Goal: Task Accomplishment & Management: Manage account settings

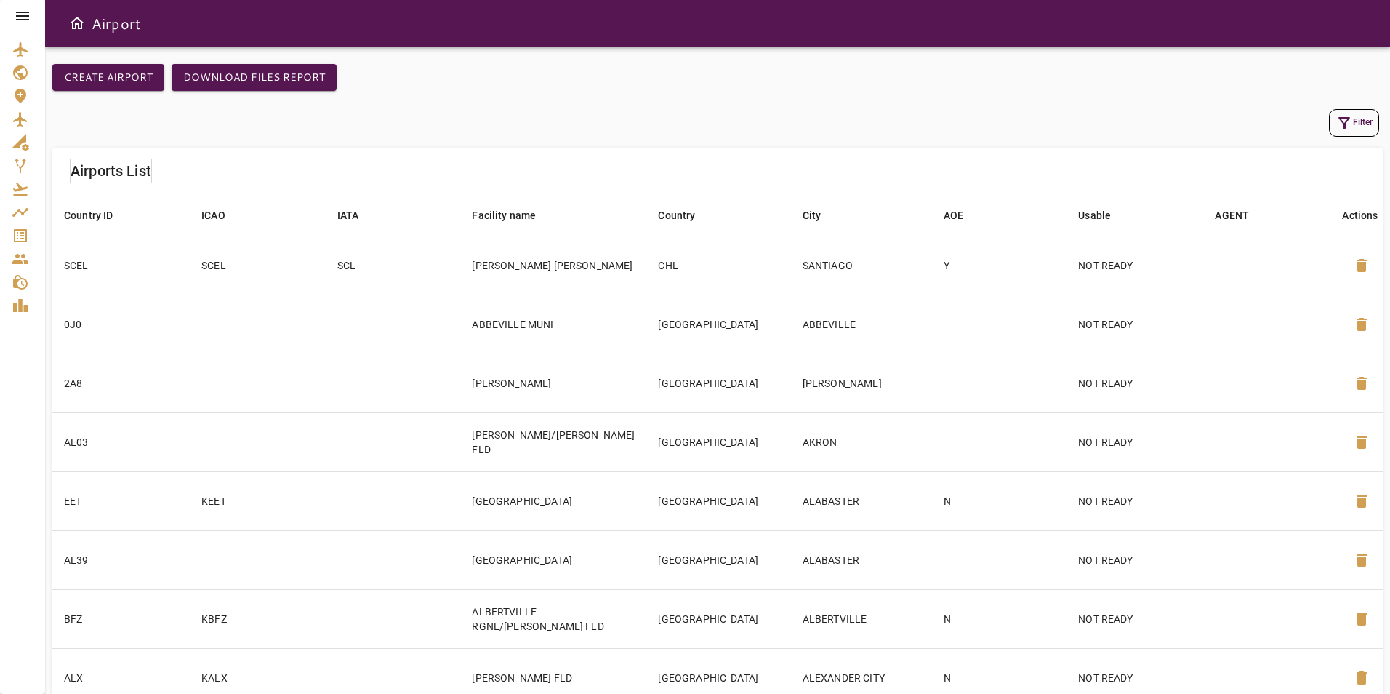
click at [23, 12] on icon at bounding box center [22, 16] width 13 height 9
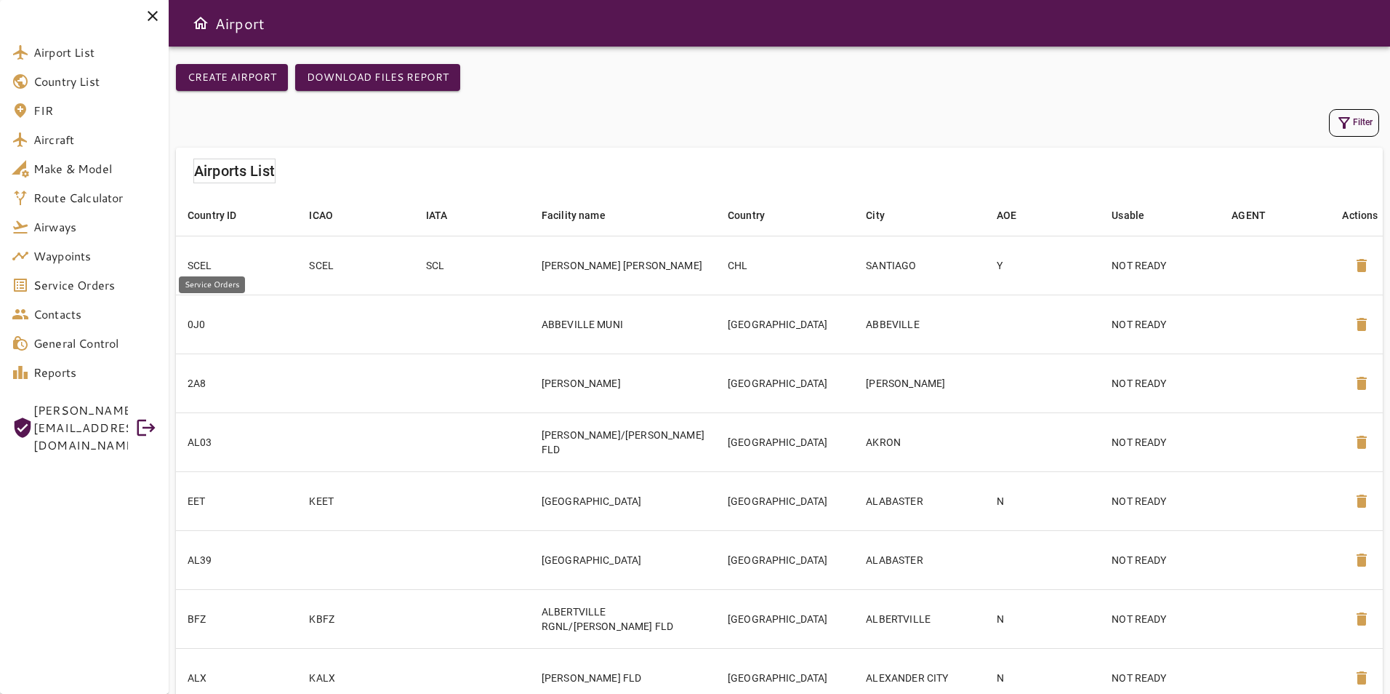
click at [95, 289] on span "Service Orders" at bounding box center [95, 284] width 124 height 17
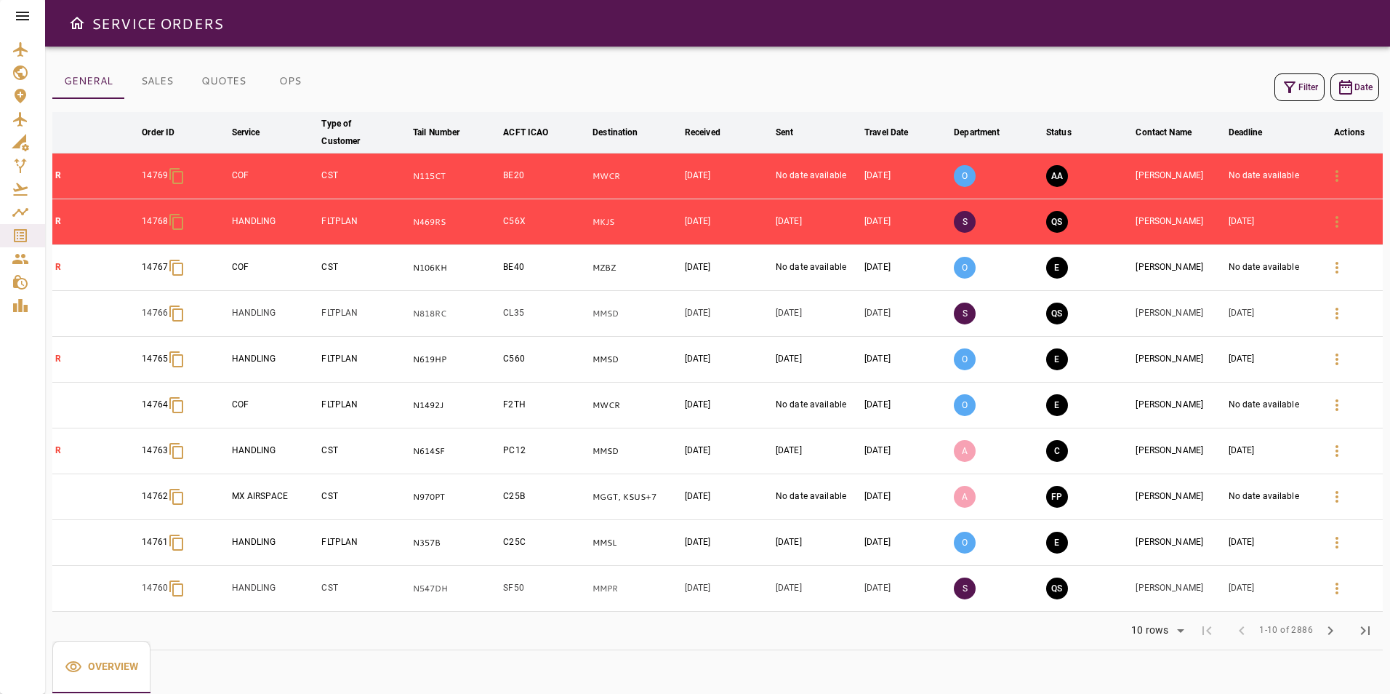
click at [24, 19] on icon at bounding box center [22, 16] width 13 height 9
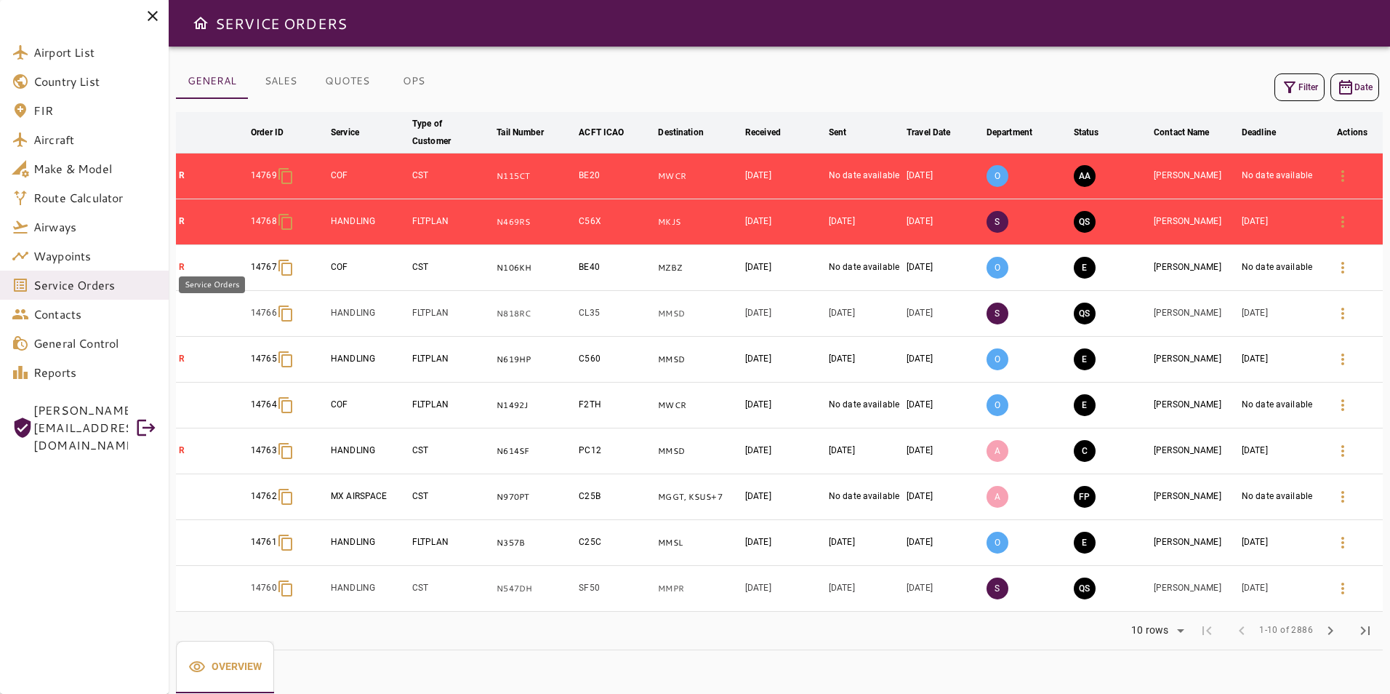
click at [117, 287] on span "Service Orders" at bounding box center [95, 284] width 124 height 17
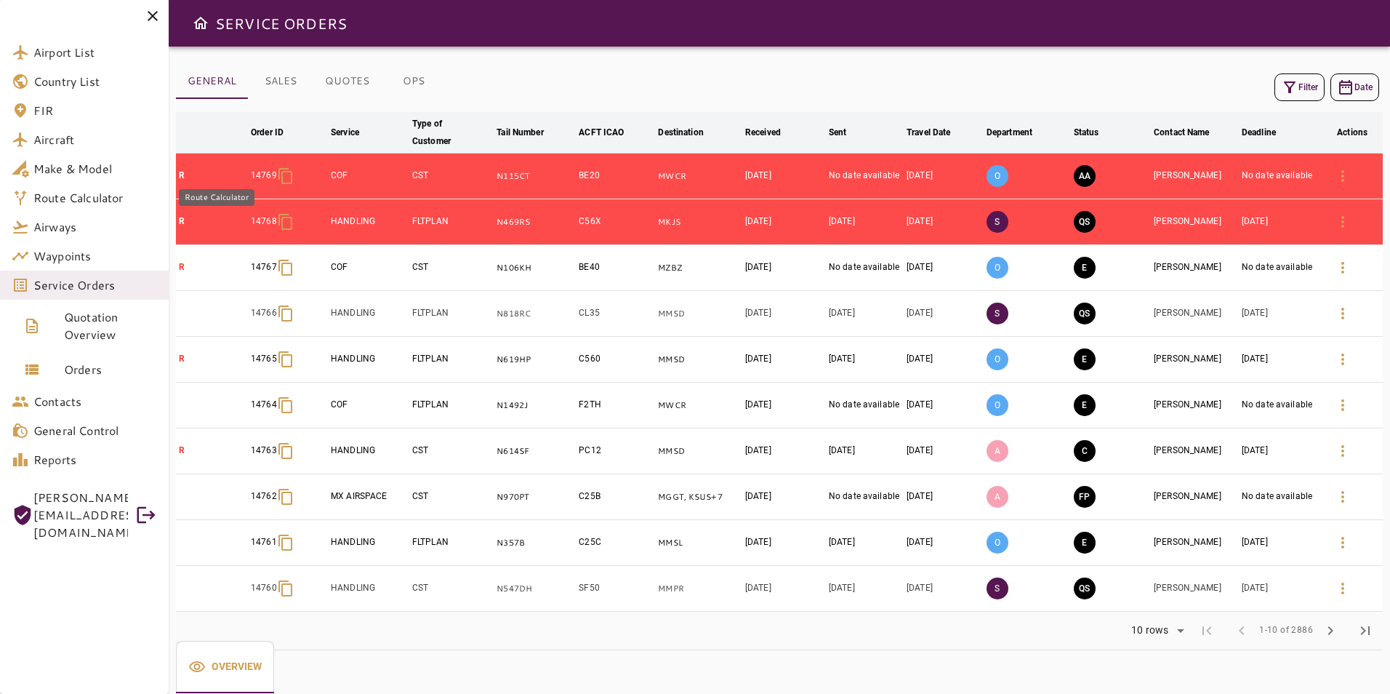
click at [101, 195] on span "Route Calculator" at bounding box center [95, 197] width 124 height 17
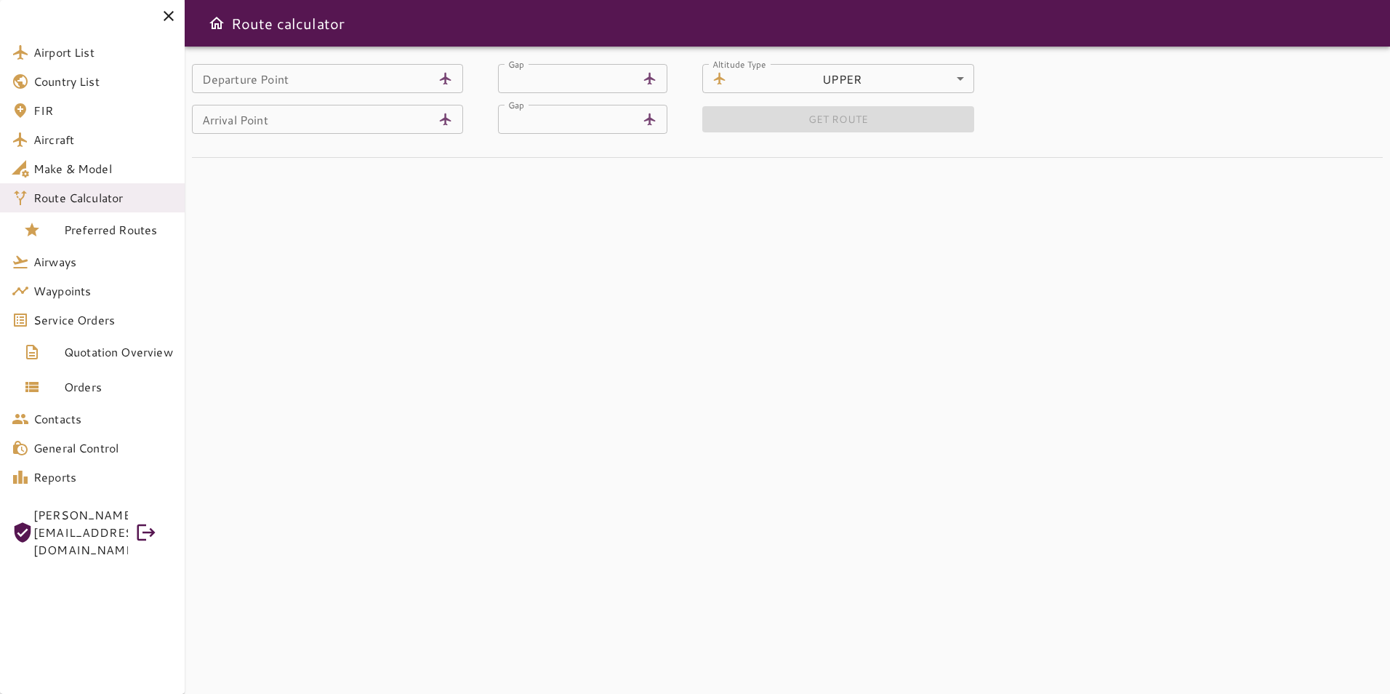
click at [380, 89] on input "Departure Point" at bounding box center [312, 78] width 241 height 29
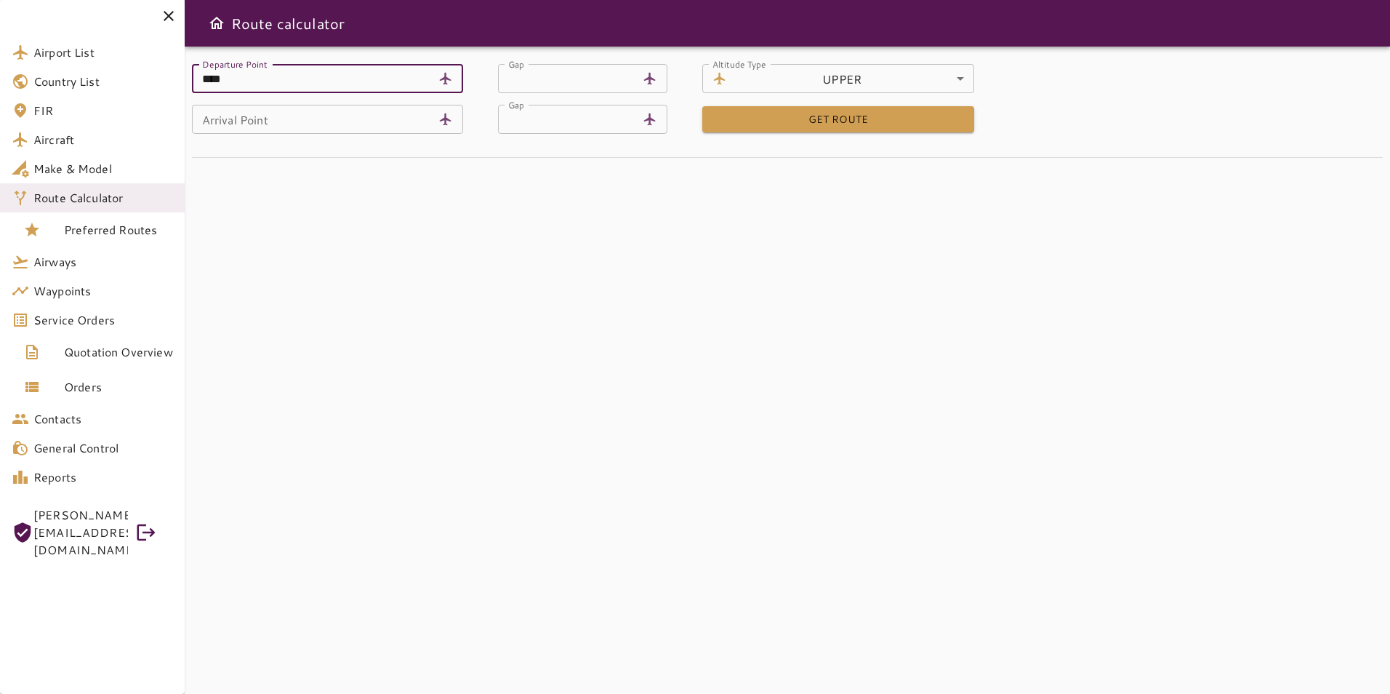
type input "****"
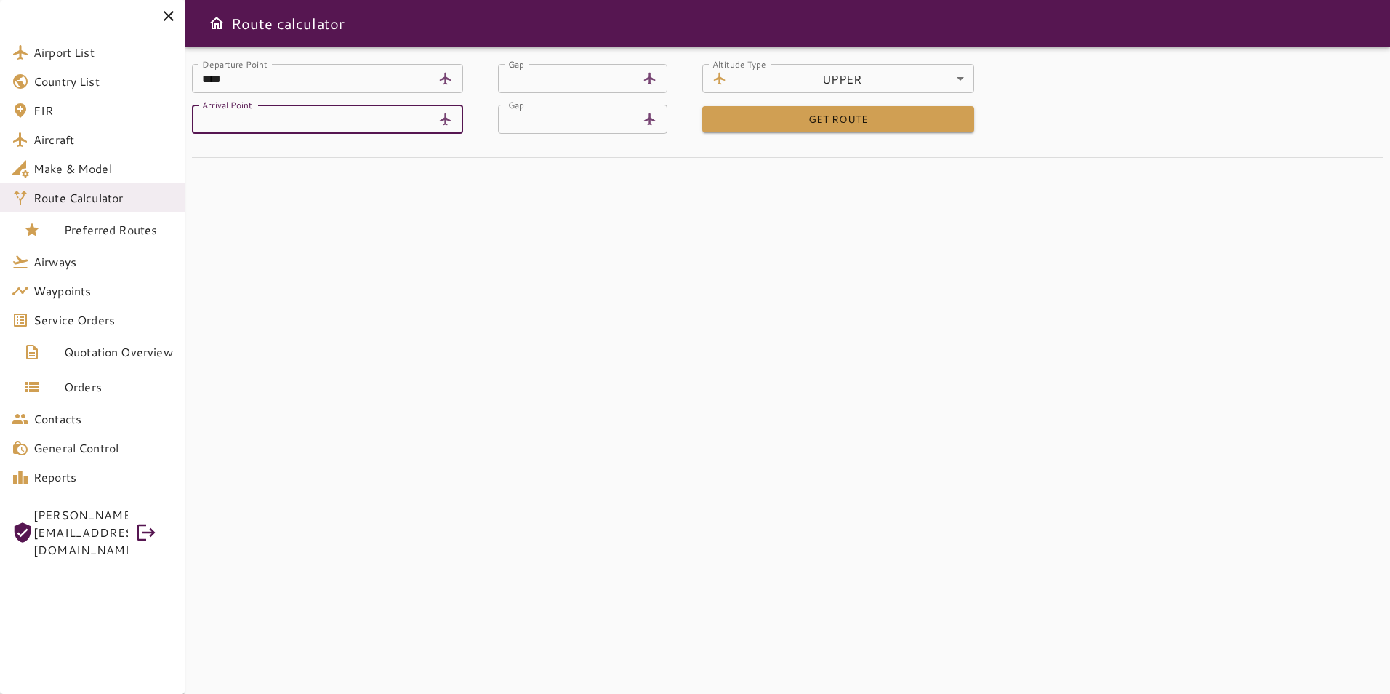
click at [396, 127] on input "Arrival Point" at bounding box center [312, 119] width 241 height 29
type input "****"
click at [489, 196] on div "Departure Point **** [GEOGRAPHIC_DATA] ******** Airport Gap ** Gap Altitude Typ…" at bounding box center [788, 370] width 1206 height 647
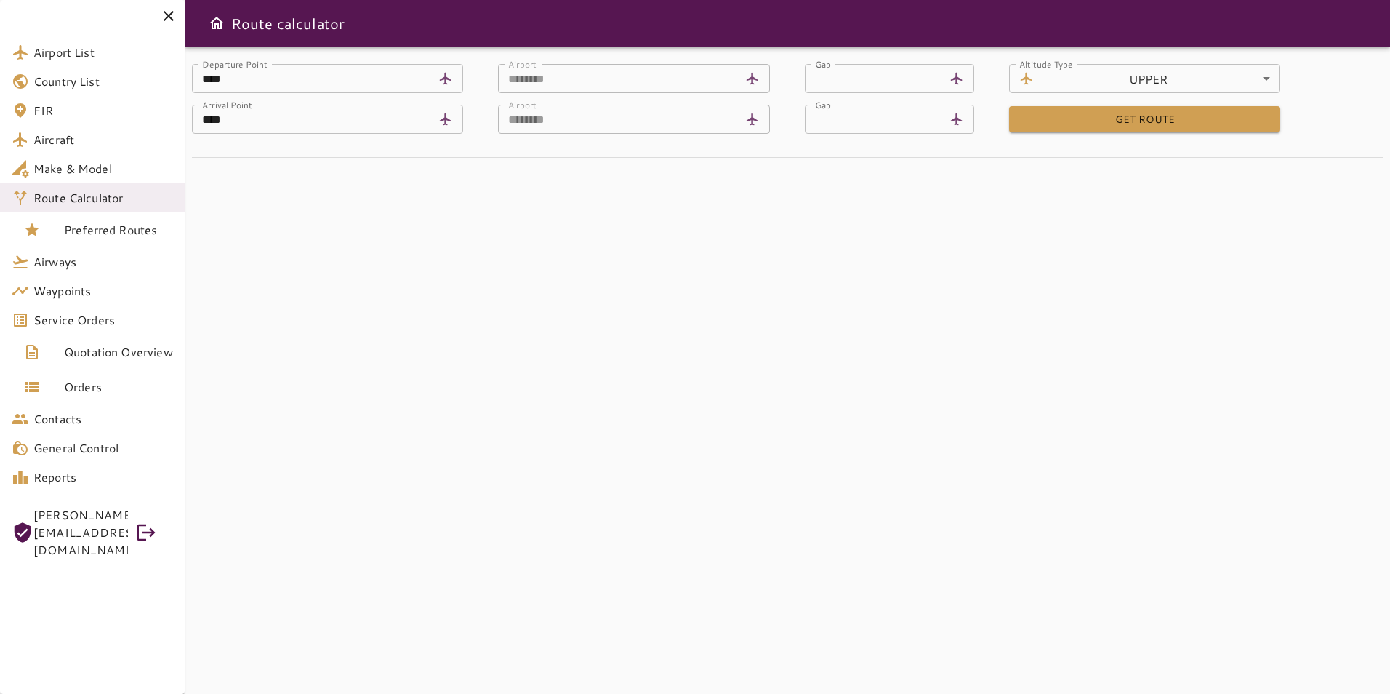
click at [1087, 119] on button "GET ROUTE" at bounding box center [1145, 119] width 272 height 27
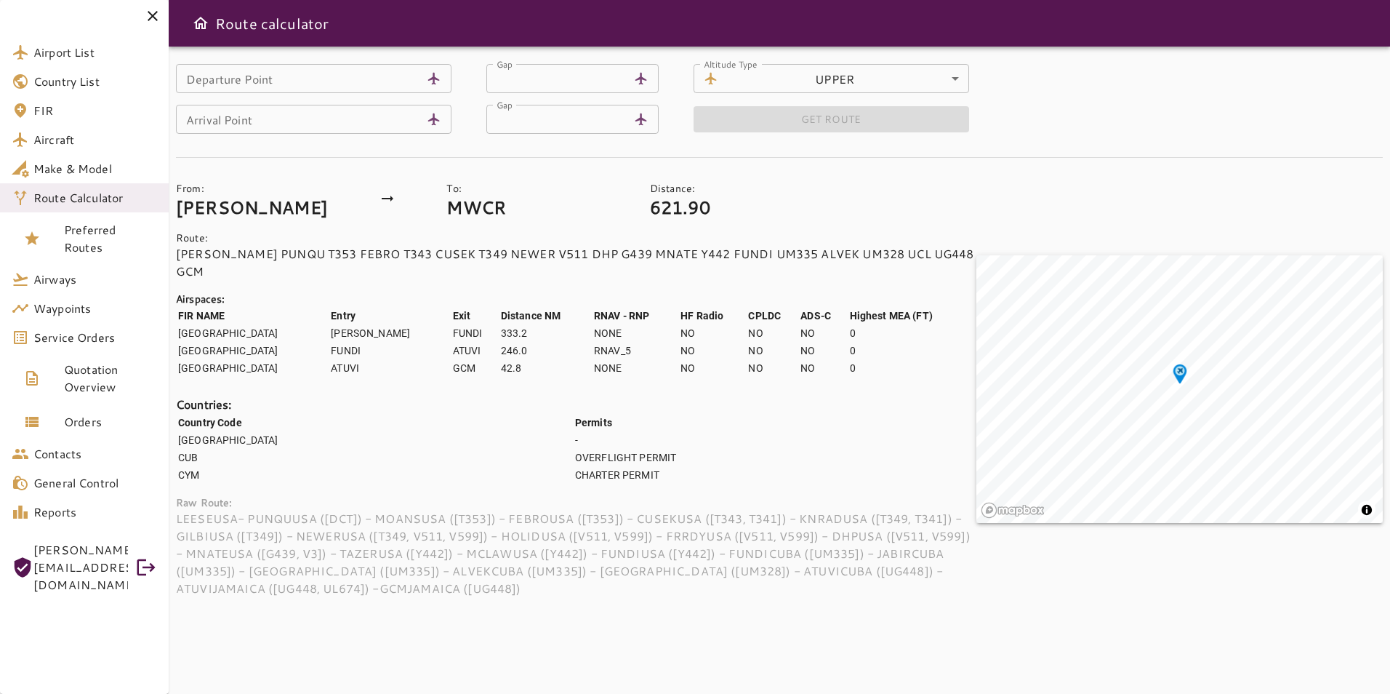
click at [395, 82] on input "Departure Point" at bounding box center [298, 78] width 245 height 29
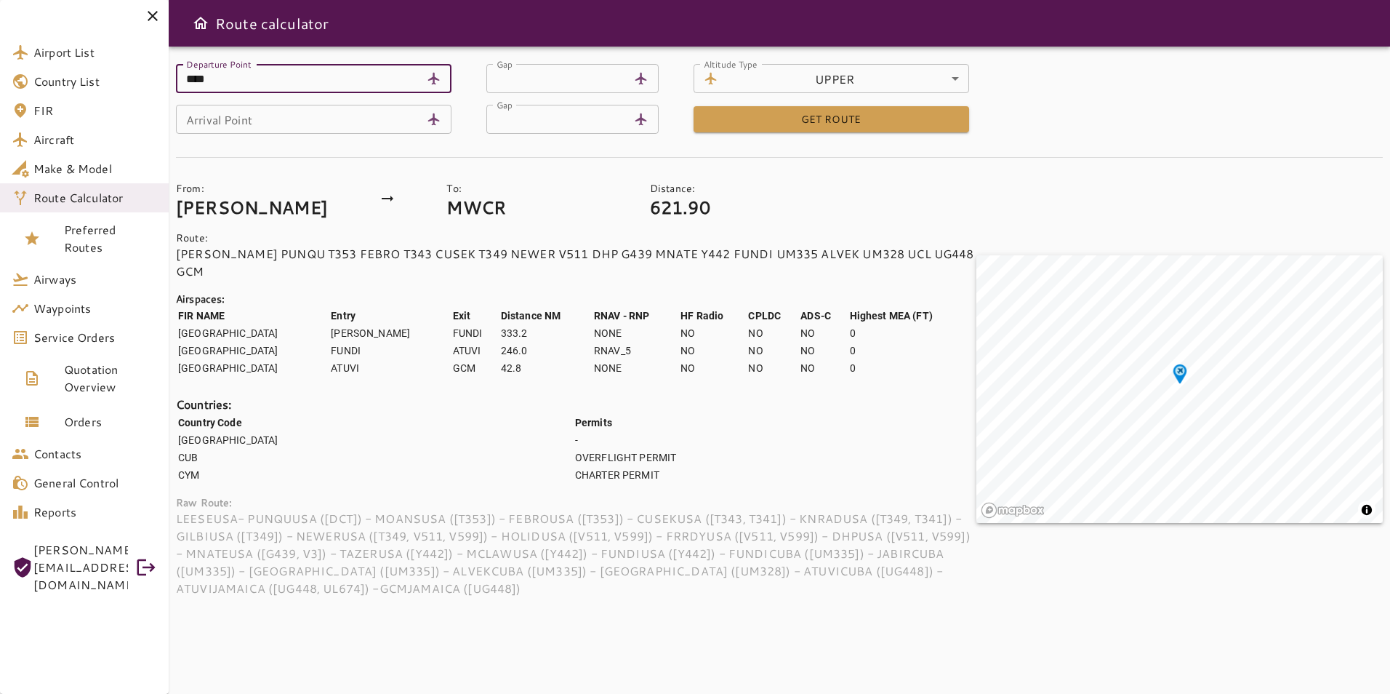
type input "****"
click at [394, 120] on input "Arrival Point" at bounding box center [298, 119] width 245 height 29
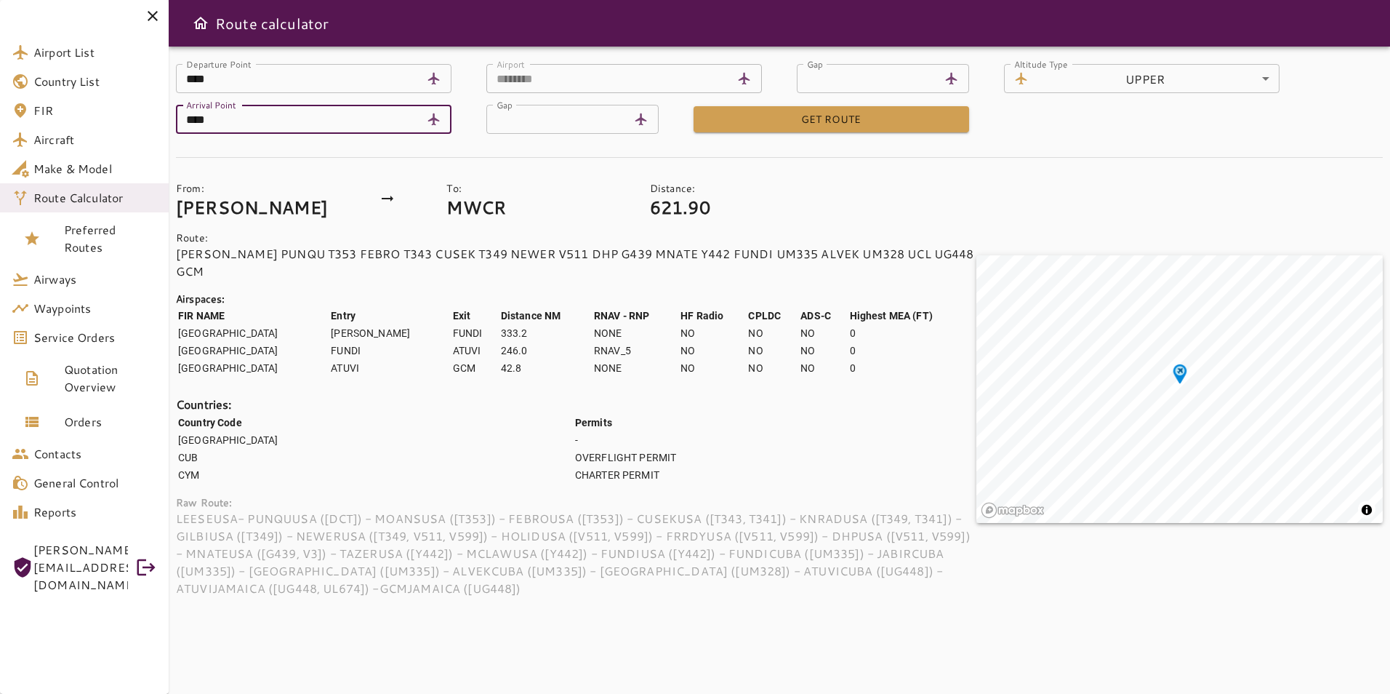
type input "****"
click at [460, 173] on div "To: MWCR" at bounding box center [536, 193] width 203 height 49
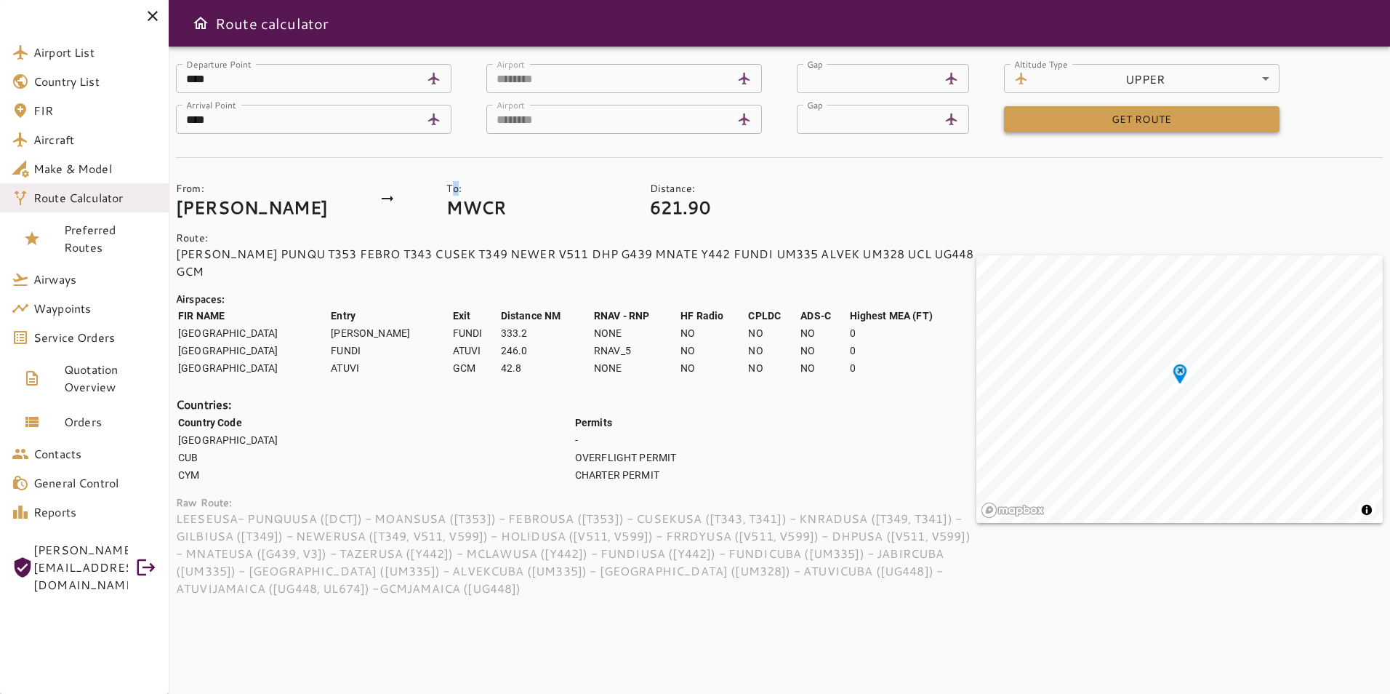
click at [1141, 112] on button "GET ROUTE" at bounding box center [1142, 119] width 276 height 27
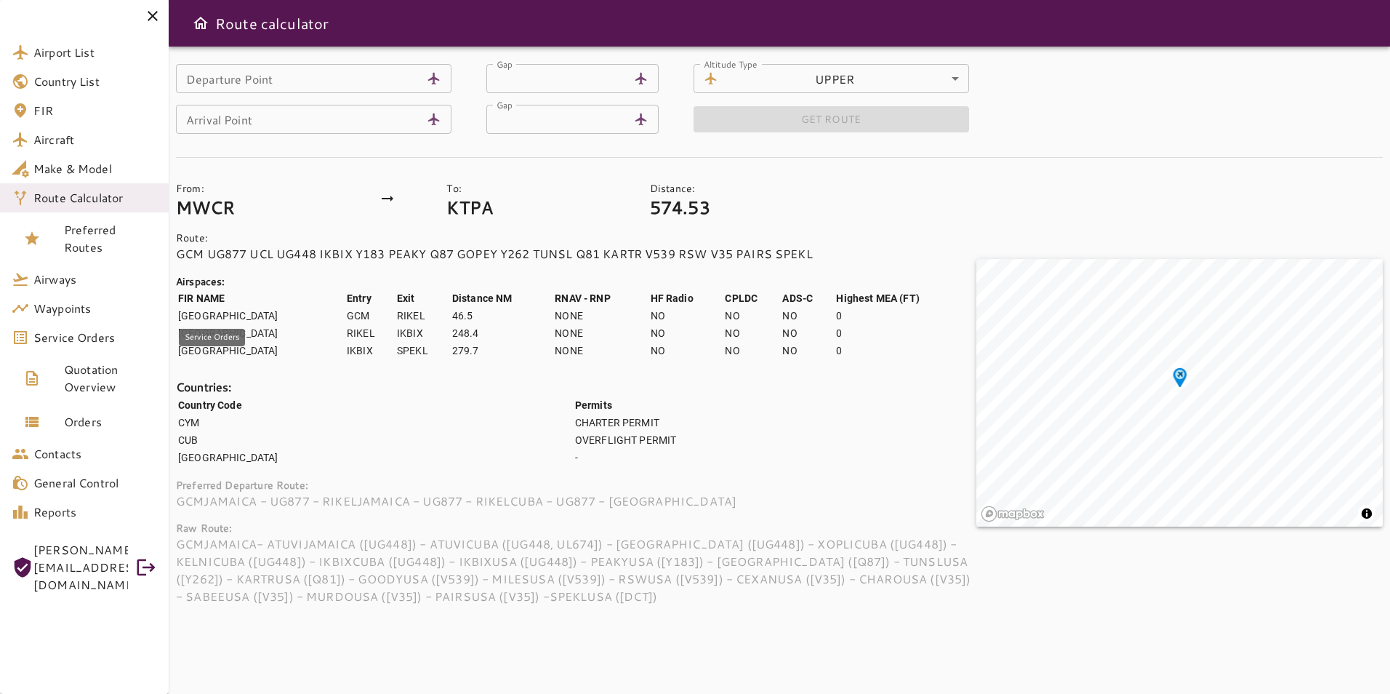
click at [124, 343] on span "Service Orders" at bounding box center [95, 337] width 124 height 17
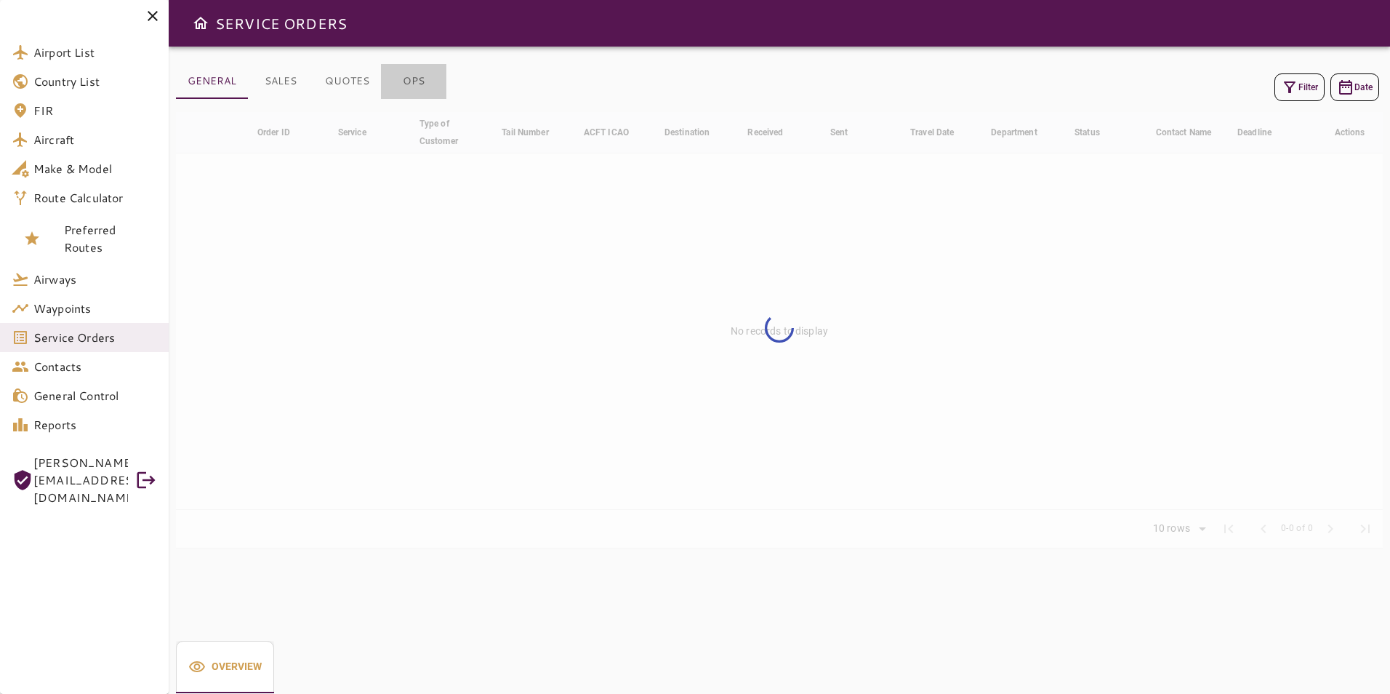
click at [412, 84] on button "OPS" at bounding box center [413, 81] width 65 height 35
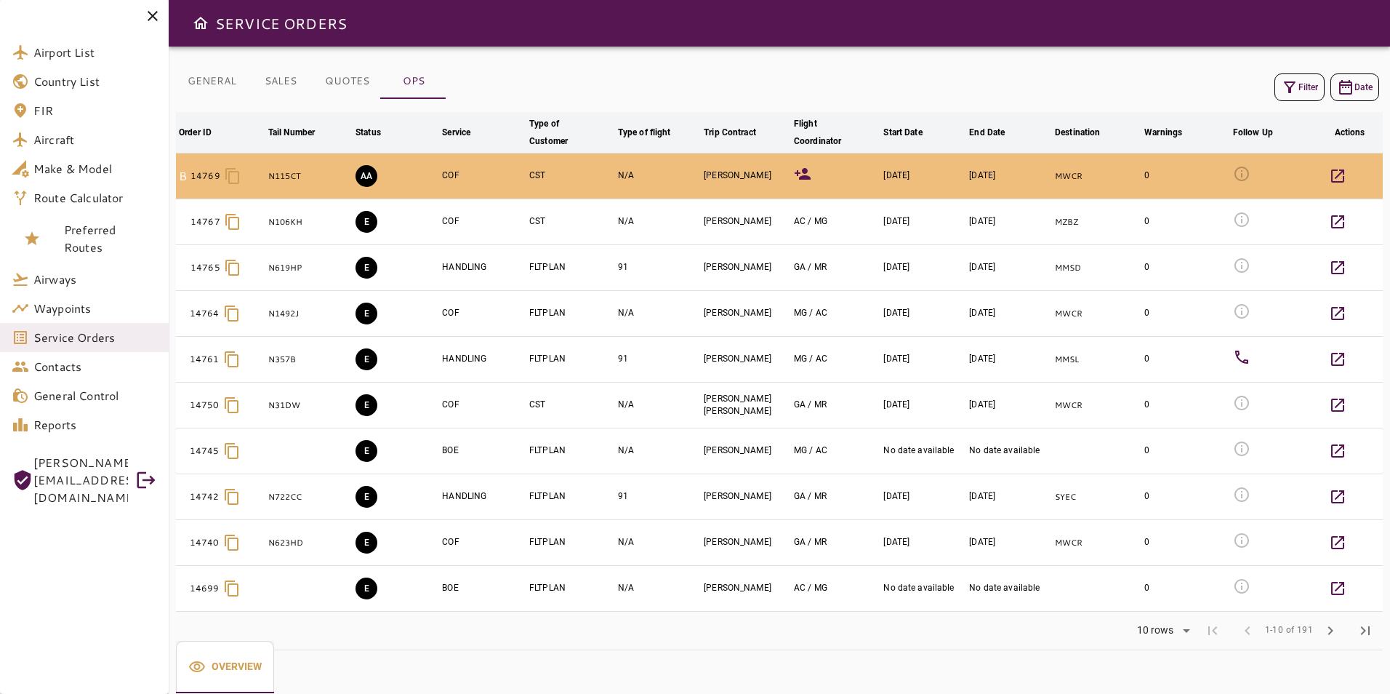
click at [806, 172] on icon at bounding box center [803, 174] width 16 height 12
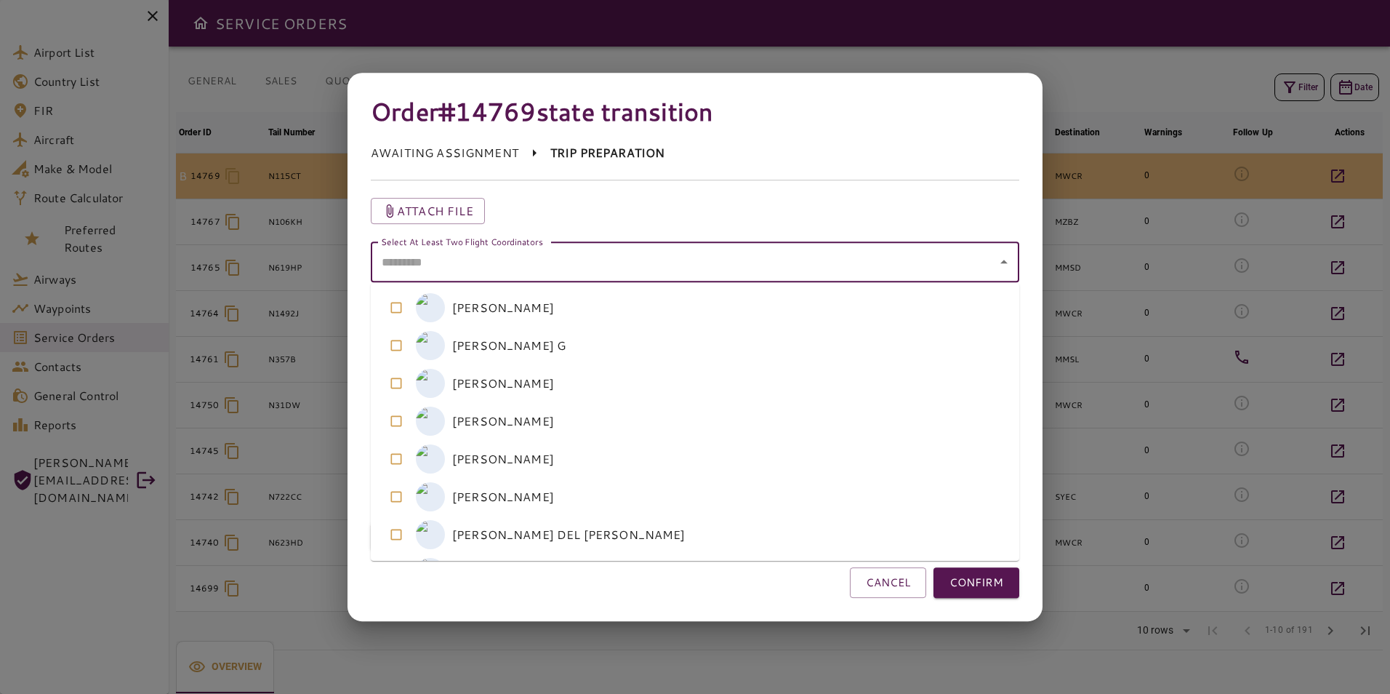
click at [676, 257] on coordinators "Select At Least Two Flight Coordinators" at bounding box center [684, 262] width 614 height 28
click at [536, 385] on coordinators-option-2 "M [PERSON_NAME]" at bounding box center [695, 383] width 649 height 38
click at [555, 317] on coordinators-option-0 "G [PERSON_NAME]" at bounding box center [695, 308] width 649 height 38
click at [998, 580] on button "CONFIRM" at bounding box center [977, 582] width 86 height 31
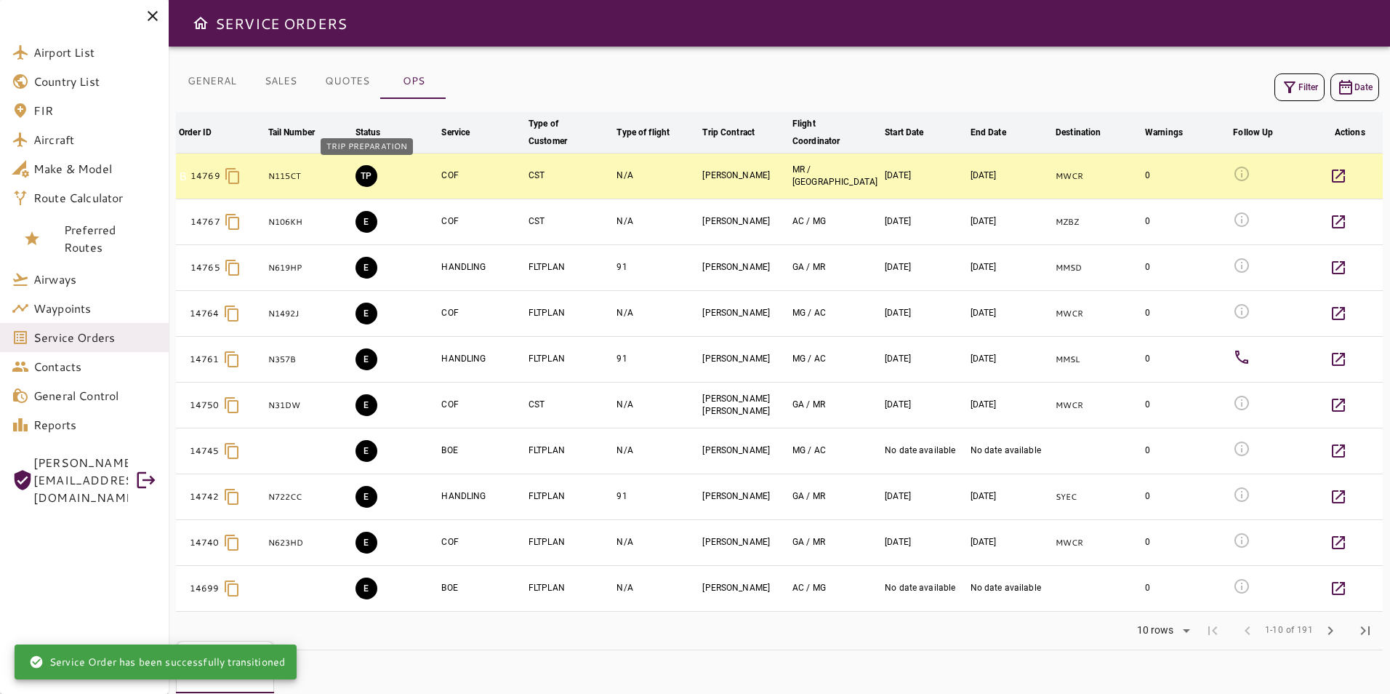
click at [369, 174] on button "TP" at bounding box center [367, 176] width 22 height 22
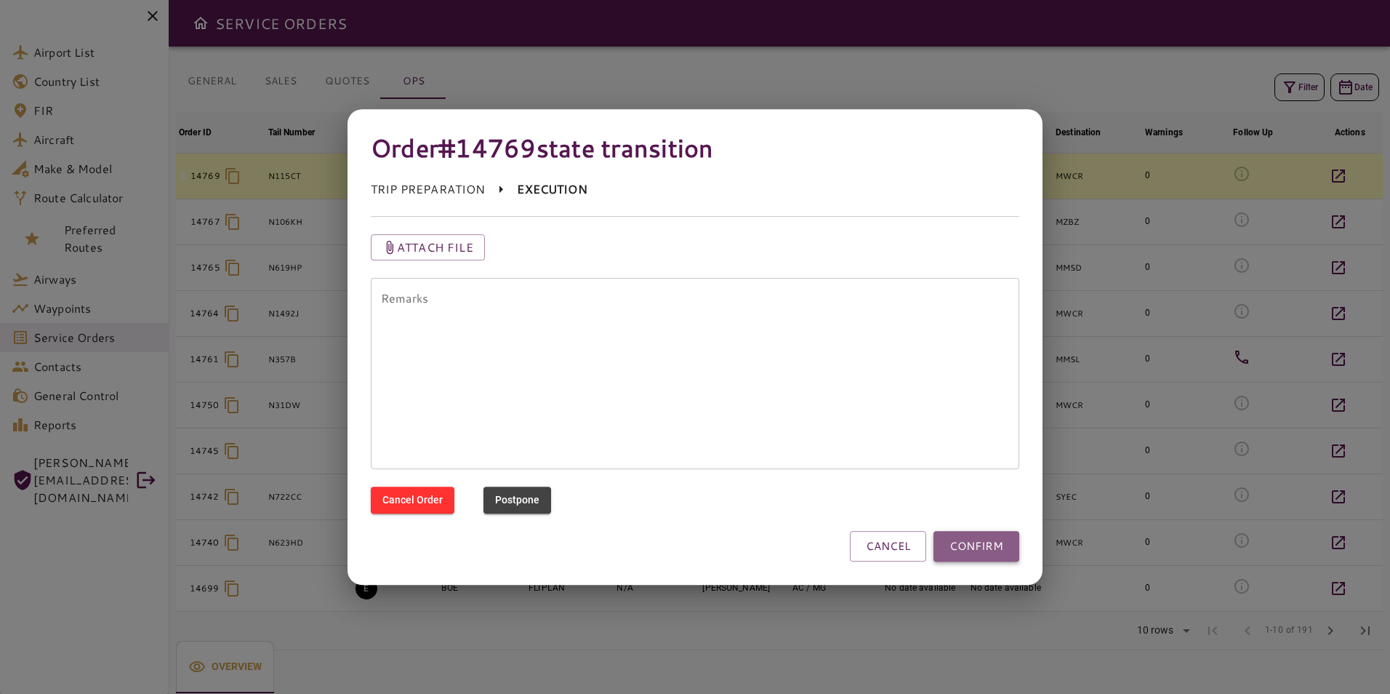
click at [958, 550] on button "CONFIRM" at bounding box center [977, 546] width 86 height 31
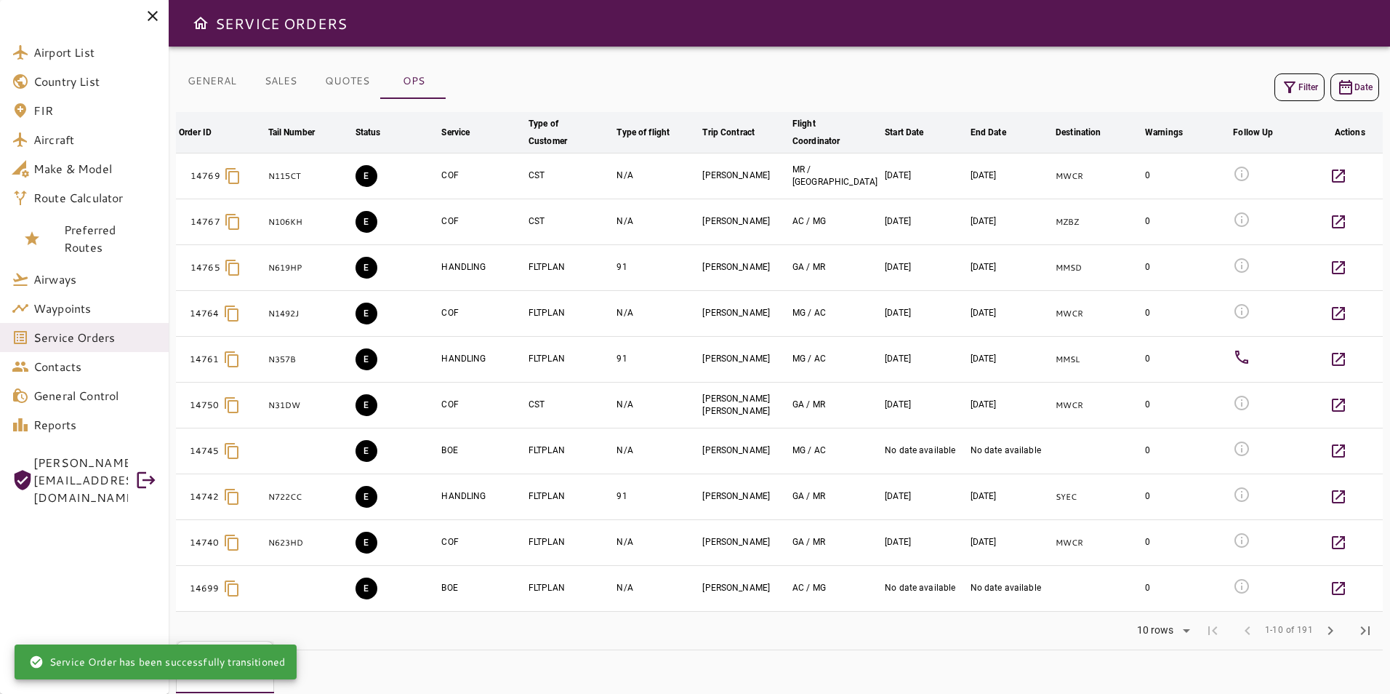
click at [217, 83] on button "GENERAL" at bounding box center [212, 81] width 72 height 35
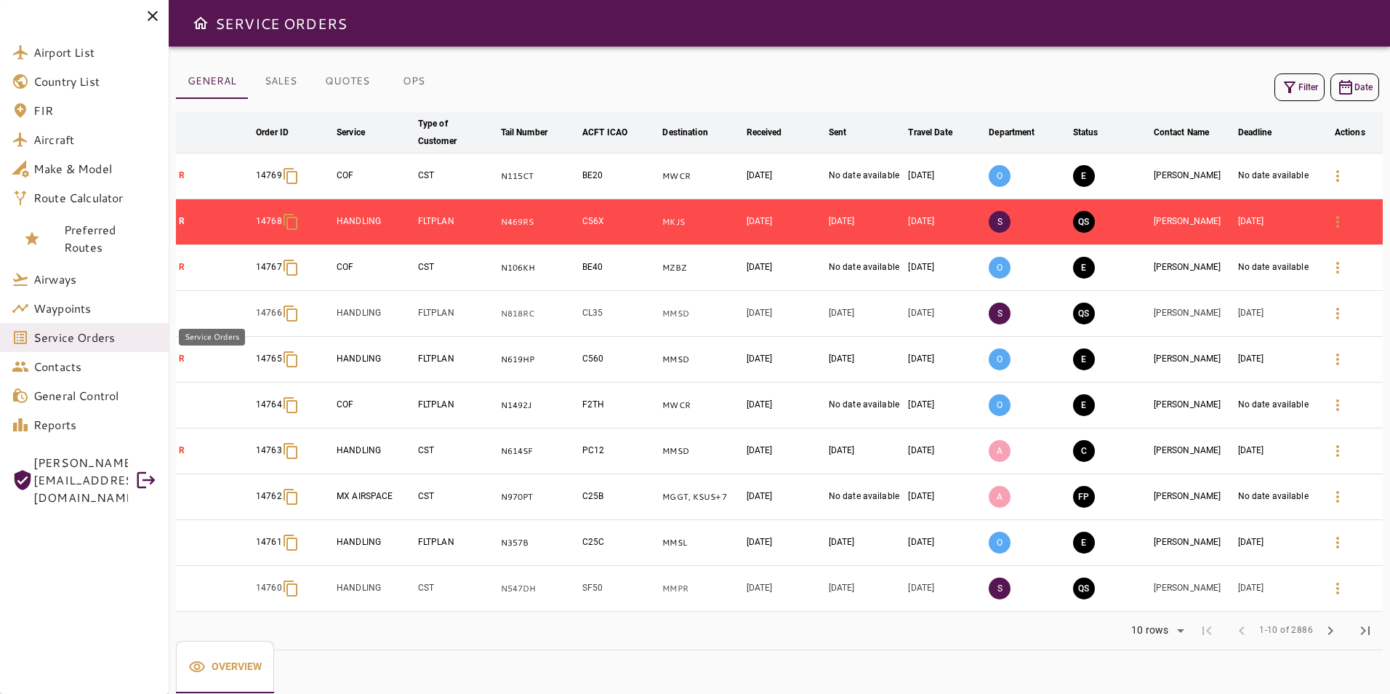
click at [112, 331] on span "Service Orders" at bounding box center [95, 337] width 124 height 17
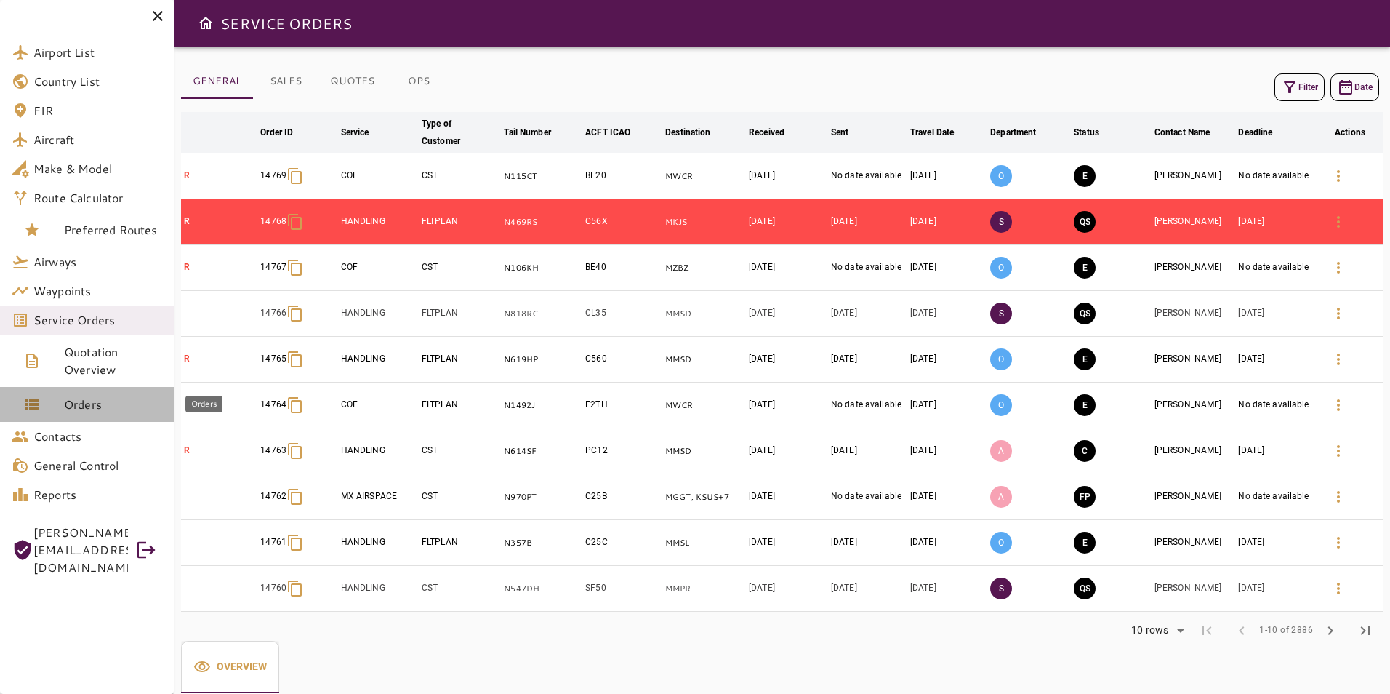
click at [112, 414] on link "Orders" at bounding box center [87, 404] width 174 height 35
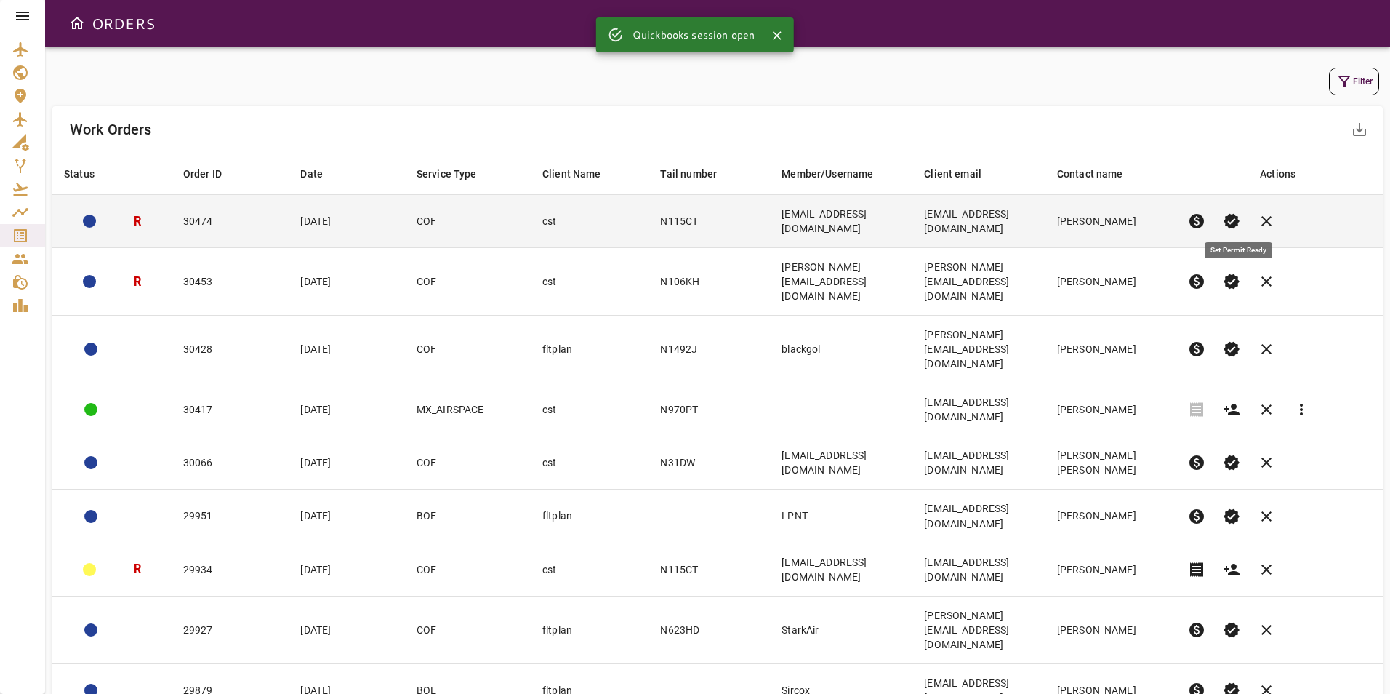
click at [1241, 218] on span "verified" at bounding box center [1231, 220] width 17 height 17
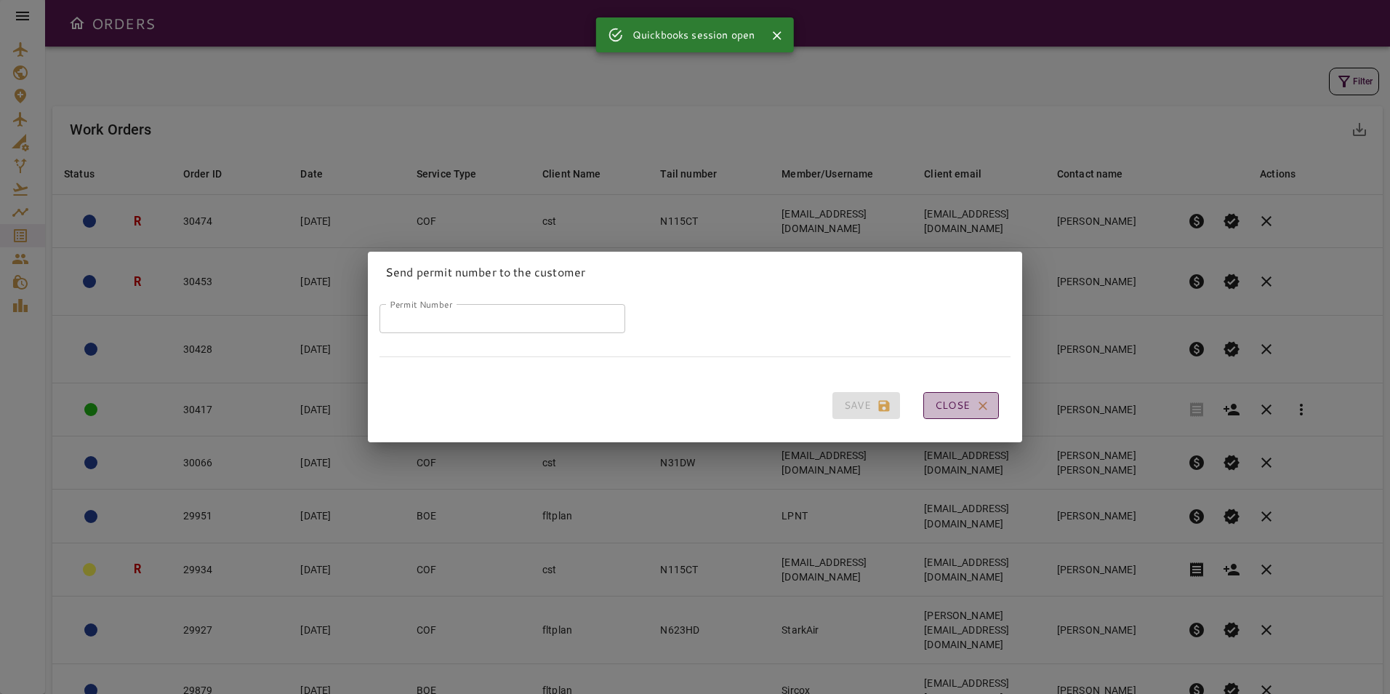
click at [950, 396] on button "Close" at bounding box center [962, 405] width 76 height 27
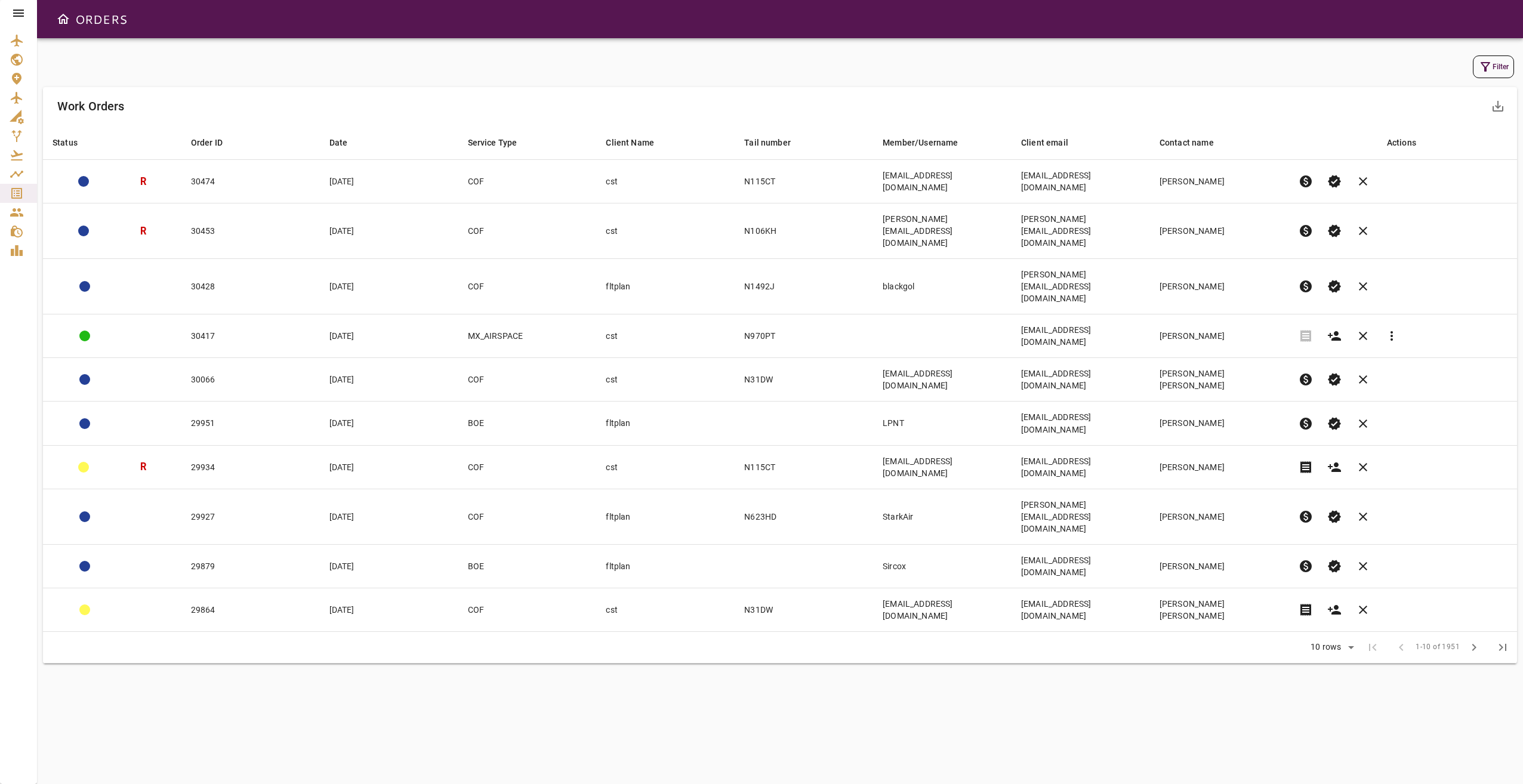
click at [16, 7] on icon at bounding box center [18, 12] width 14 height 14
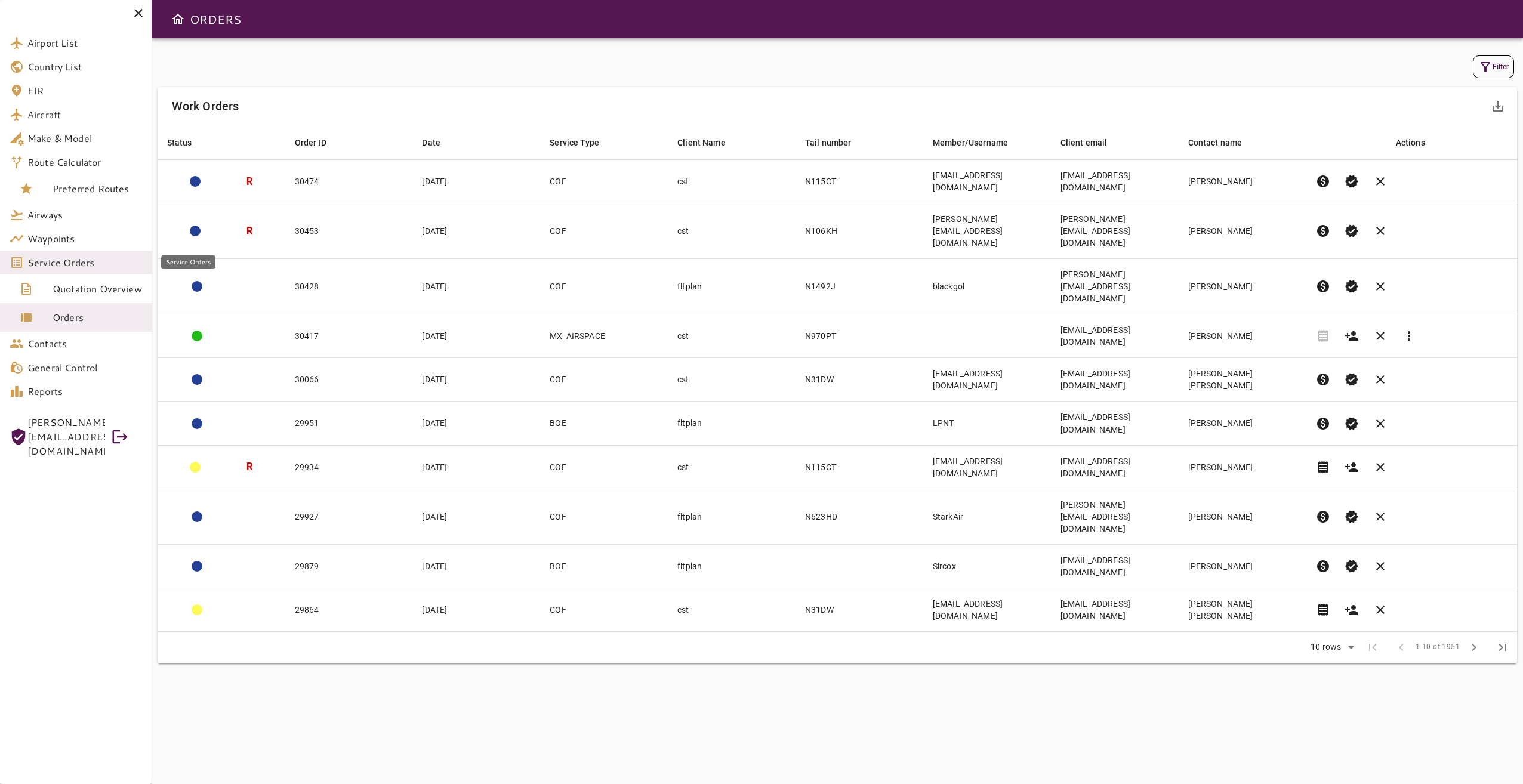
click at [93, 270] on link "Service Orders" at bounding box center [75, 262] width 152 height 24
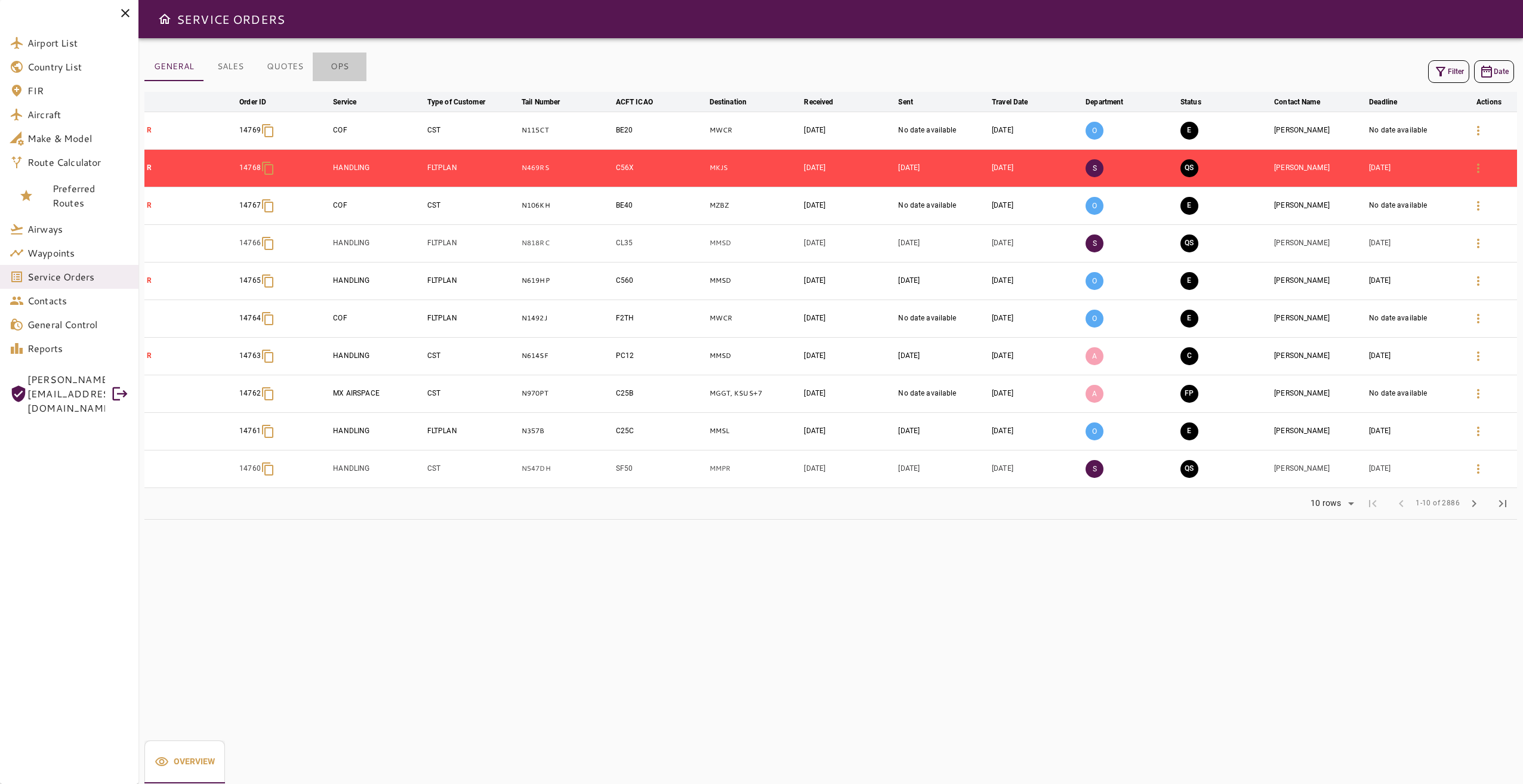
click at [332, 70] on button "OPS" at bounding box center [339, 66] width 53 height 29
